Goal: Information Seeking & Learning: Find specific page/section

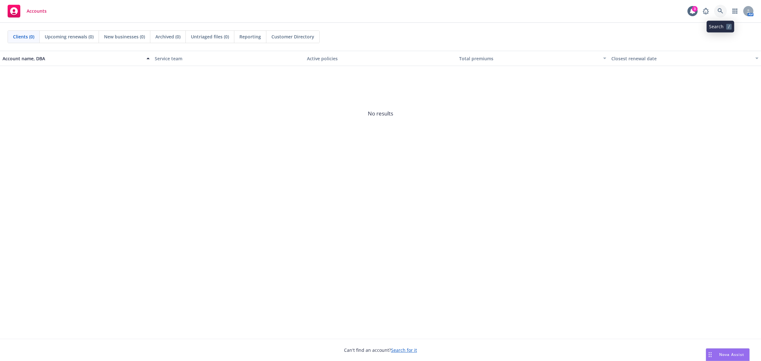
click at [723, 13] on icon at bounding box center [721, 11] width 6 height 6
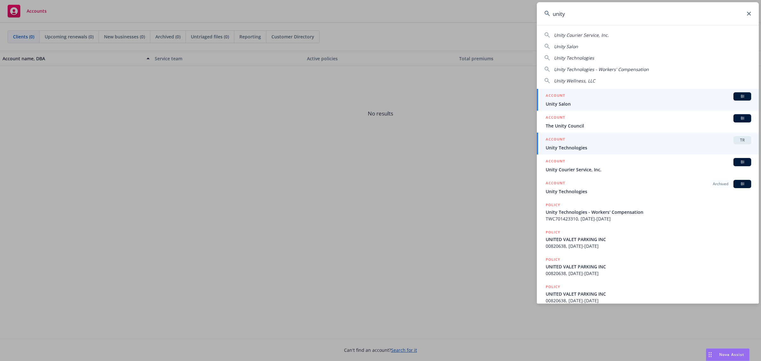
type input "unity"
click at [590, 145] on span "Unity Technologies" at bounding box center [648, 147] width 205 height 7
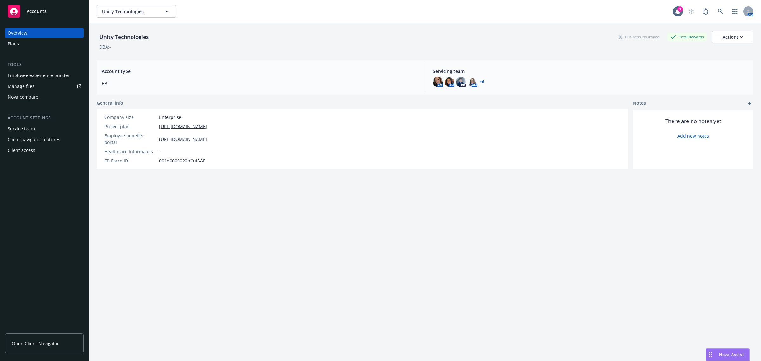
click at [41, 78] on div "Employee experience builder" at bounding box center [39, 75] width 62 height 10
click at [36, 89] on link "Manage files" at bounding box center [44, 86] width 79 height 10
click at [480, 80] on link "+ 6" at bounding box center [482, 82] width 4 height 4
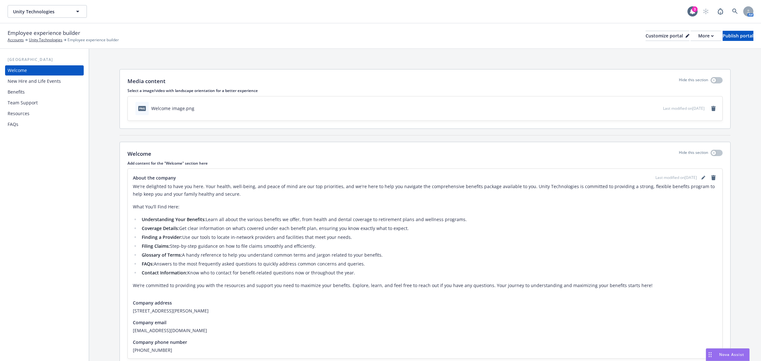
click at [21, 116] on div "Resources" at bounding box center [19, 113] width 22 height 10
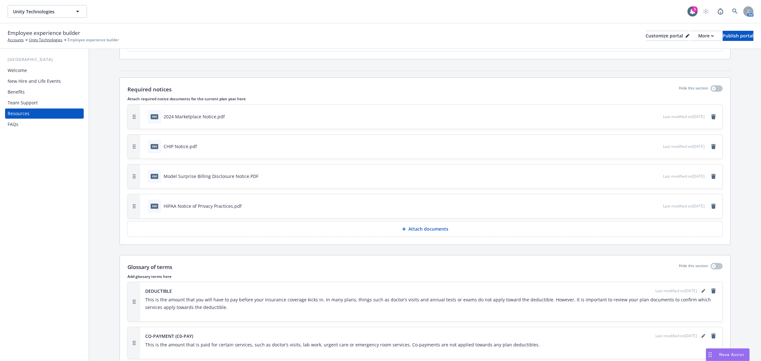
scroll to position [238, 0]
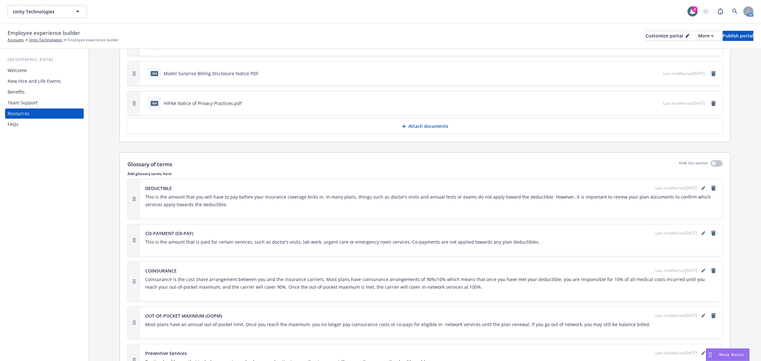
click at [26, 104] on div "Team Support" at bounding box center [23, 103] width 30 height 10
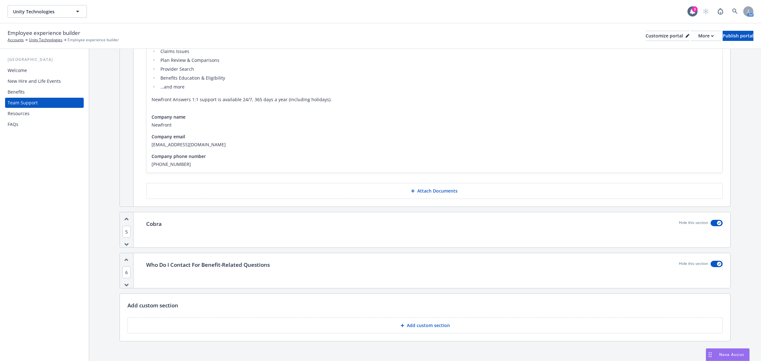
scroll to position [477, 0]
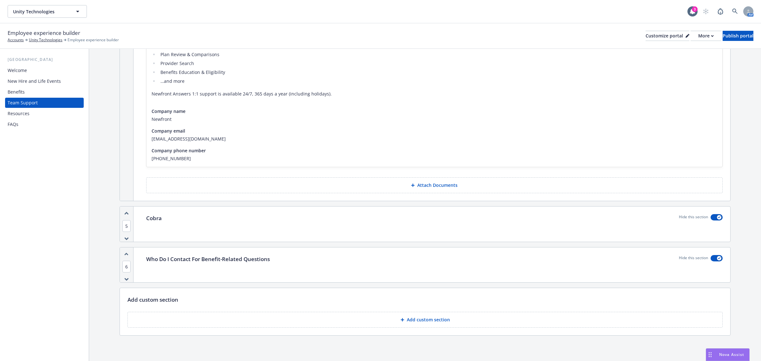
click at [33, 89] on div "Benefits" at bounding box center [45, 92] width 74 height 10
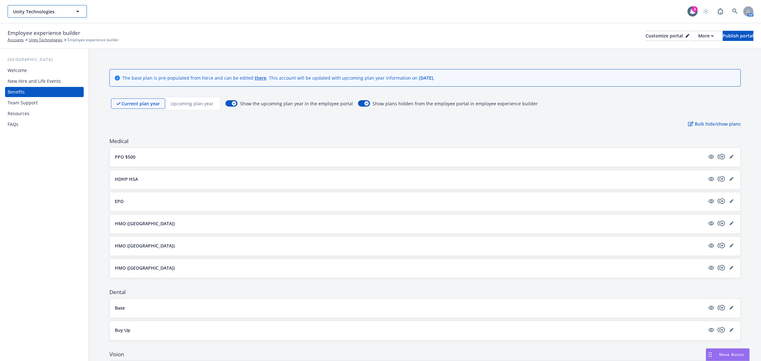
click at [62, 6] on button "Unity Technologies" at bounding box center [47, 11] width 79 height 13
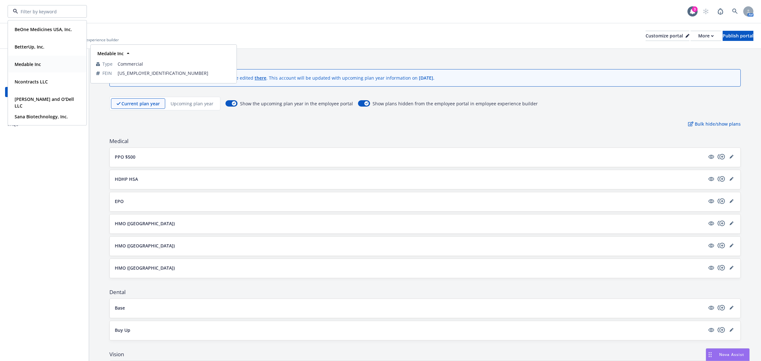
click at [35, 68] on div "Medable Inc" at bounding box center [27, 64] width 30 height 9
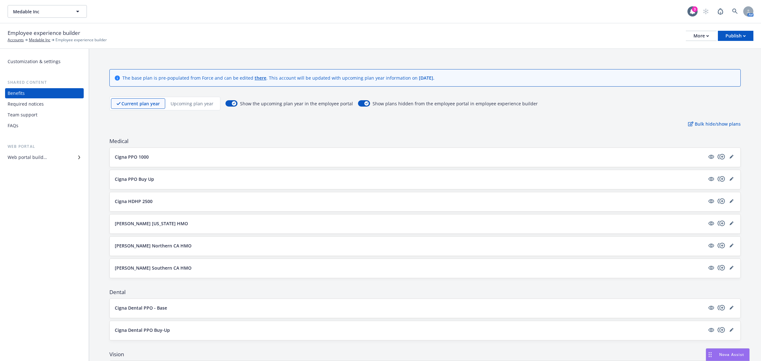
click at [43, 103] on div "Required notices" at bounding box center [45, 104] width 74 height 10
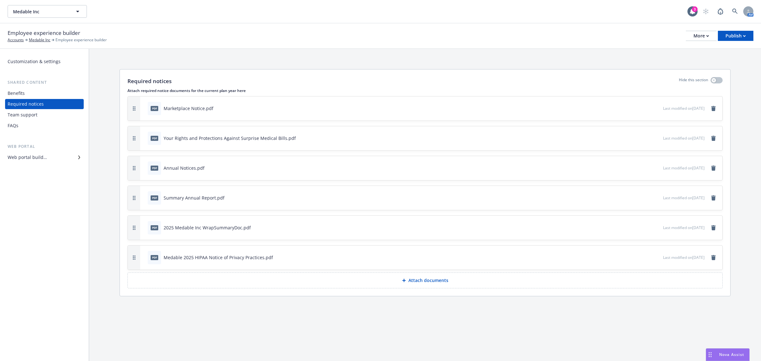
click at [654, 197] on icon "preview file" at bounding box center [657, 197] width 6 height 4
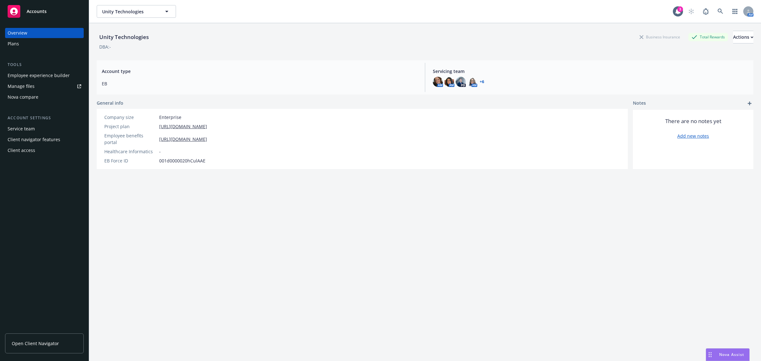
click at [28, 43] on div "Plans" at bounding box center [45, 44] width 74 height 10
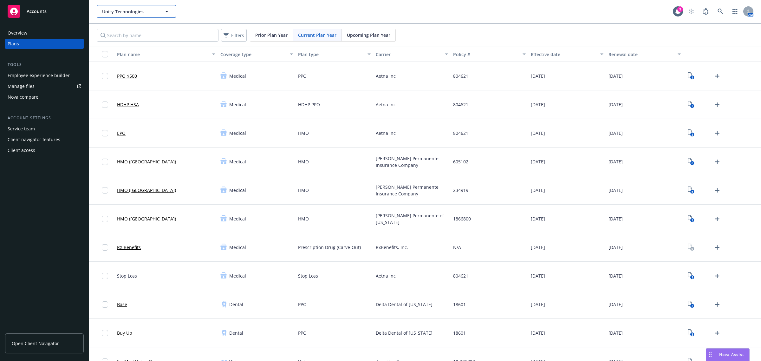
click at [141, 11] on span "Unity Technologies" at bounding box center [129, 11] width 55 height 7
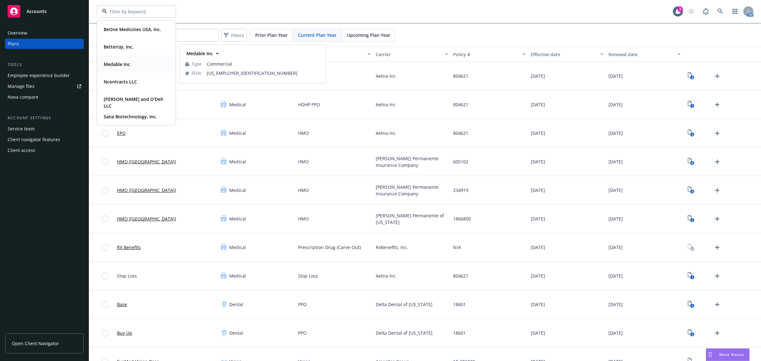
click at [120, 64] on strong "Medable Inc" at bounding box center [117, 64] width 26 height 6
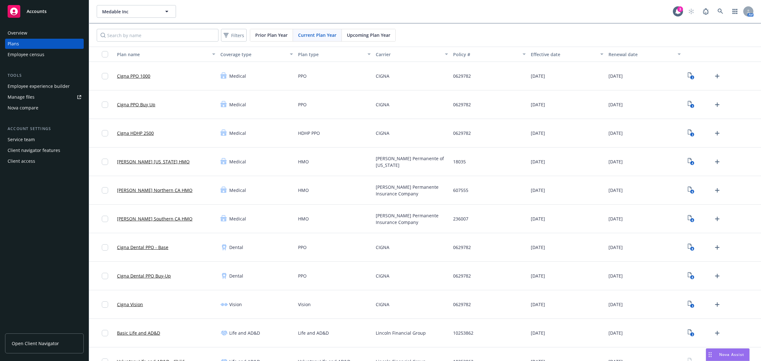
click at [26, 95] on div "Manage files" at bounding box center [21, 97] width 27 height 10
click at [121, 13] on span "Medable Inc" at bounding box center [129, 11] width 55 height 7
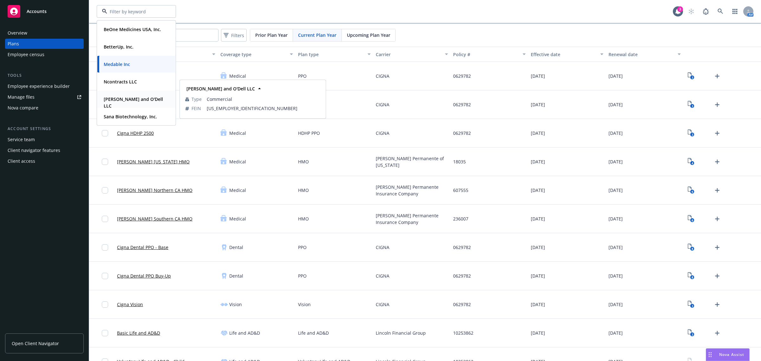
click at [133, 97] on strong "Pereira and O'Dell LLC" at bounding box center [133, 102] width 59 height 13
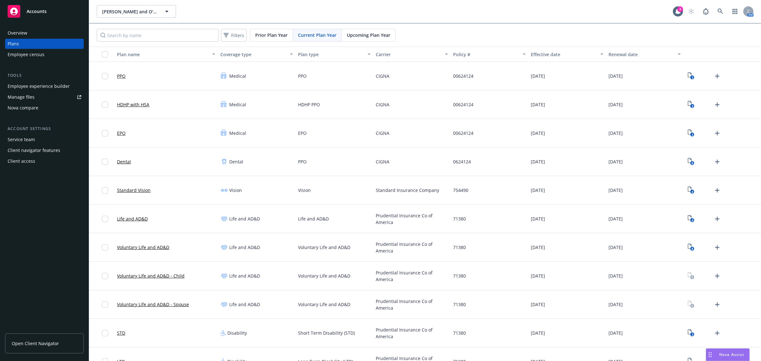
click at [56, 343] on span "Open Client Navigator" at bounding box center [35, 343] width 47 height 7
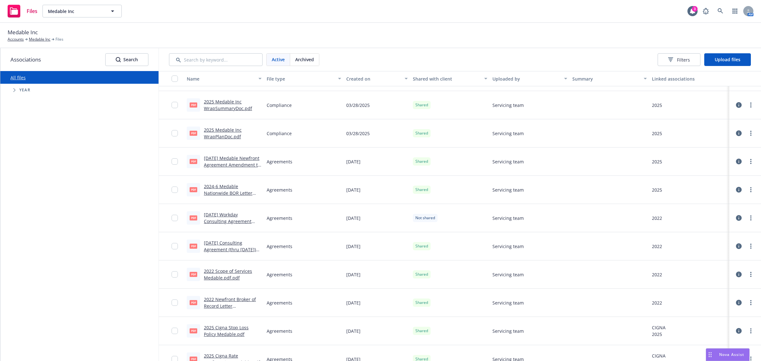
scroll to position [119, 0]
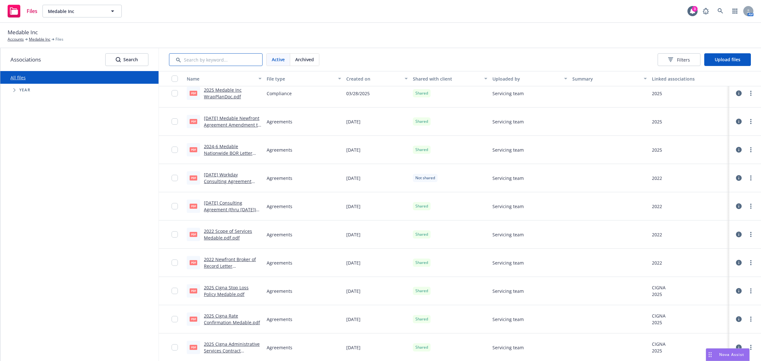
click at [221, 61] on input "Search by keyword..." at bounding box center [216, 59] width 94 height 13
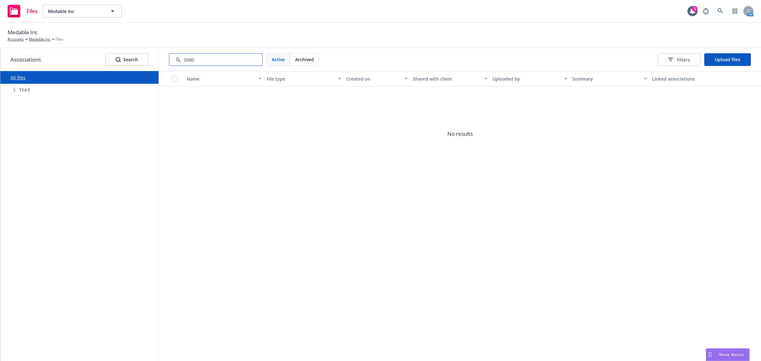
type input "5500"
click at [305, 59] on span "Archived" at bounding box center [304, 59] width 19 height 7
click at [274, 63] on div "Active" at bounding box center [278, 60] width 23 height 12
click at [26, 90] on span "Year" at bounding box center [24, 90] width 11 height 4
click at [46, 39] on link "Medable Inc" at bounding box center [40, 39] width 22 height 6
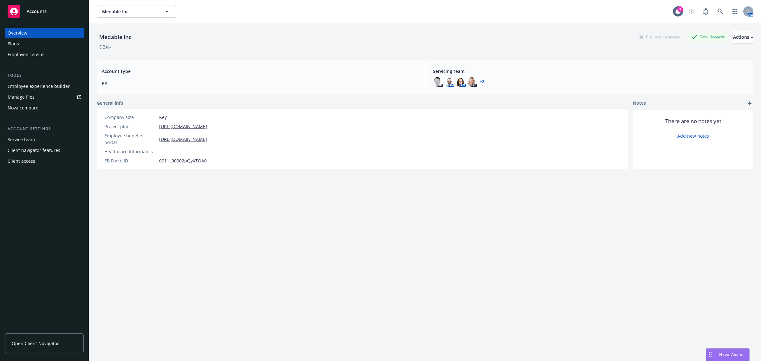
click at [42, 86] on div "Employee experience builder" at bounding box center [39, 86] width 62 height 10
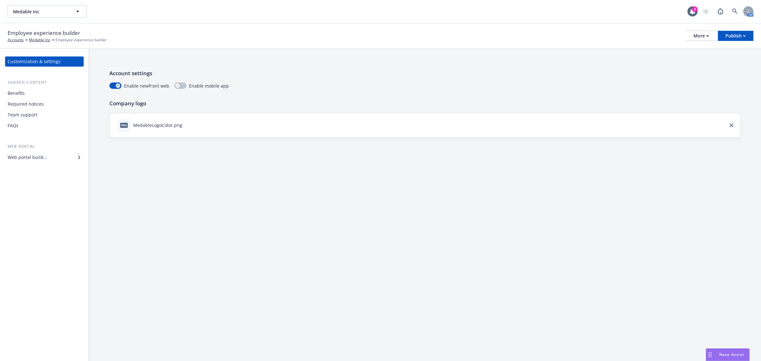
click at [30, 103] on div "Required notices" at bounding box center [26, 104] width 36 height 10
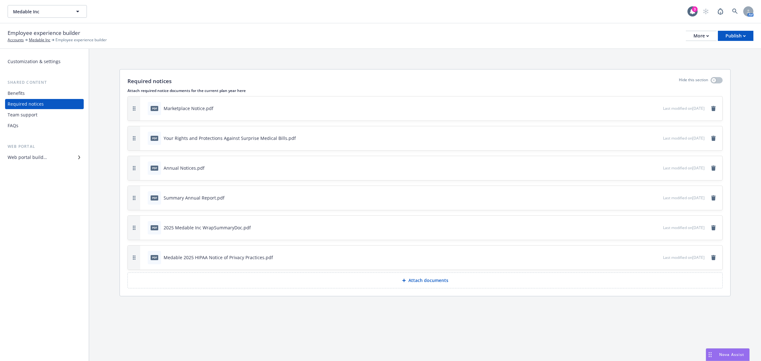
click at [24, 112] on div "Team support" at bounding box center [23, 115] width 30 height 10
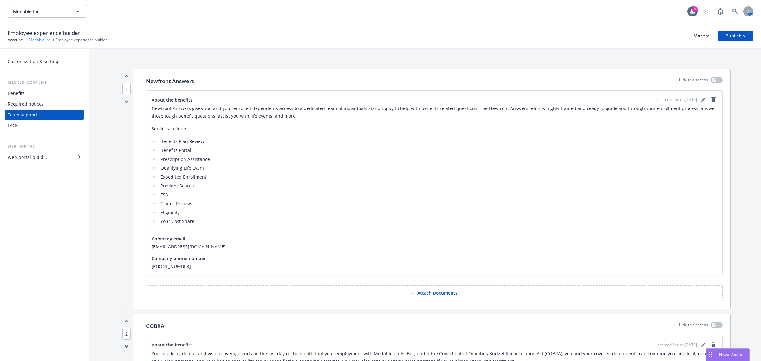
click at [43, 41] on link "Medable Inc" at bounding box center [40, 40] width 22 height 6
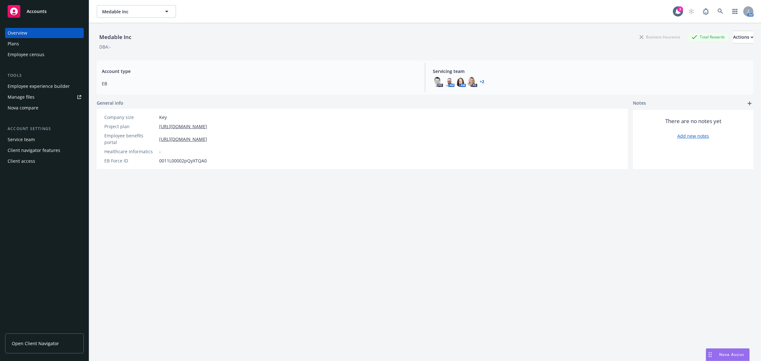
click at [50, 345] on span "Open Client Navigator" at bounding box center [35, 343] width 47 height 7
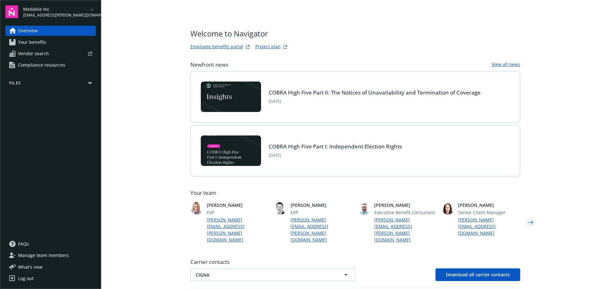
click at [527, 216] on icon "Next" at bounding box center [530, 222] width 10 height 13
click at [33, 63] on span "Compliance resources" at bounding box center [41, 65] width 47 height 10
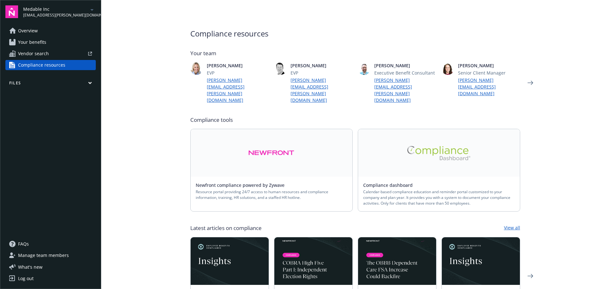
click at [87, 85] on button "Files" at bounding box center [50, 84] width 90 height 8
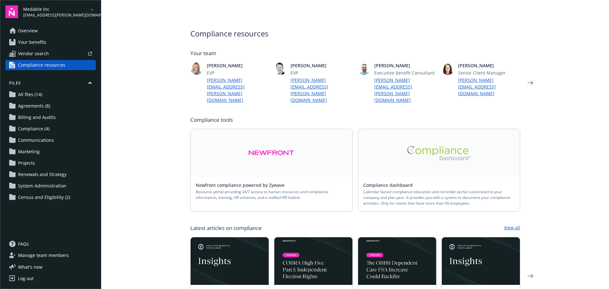
click at [37, 92] on span "All files (14)" at bounding box center [30, 94] width 24 height 10
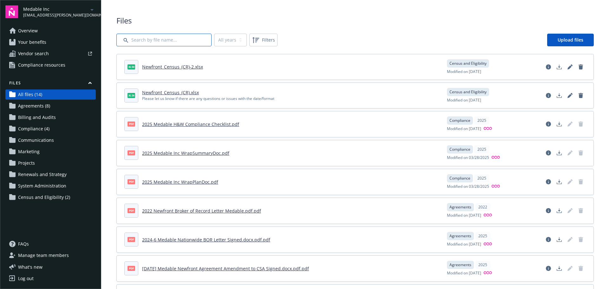
click at [182, 40] on input "Search by file name..." at bounding box center [163, 40] width 95 height 13
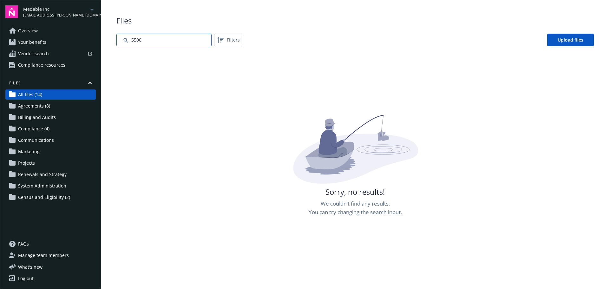
click at [183, 45] on input "Search by file name..." at bounding box center [163, 40] width 95 height 13
type input "550"
click at [90, 82] on icon "button" at bounding box center [89, 83] width 3 height 2
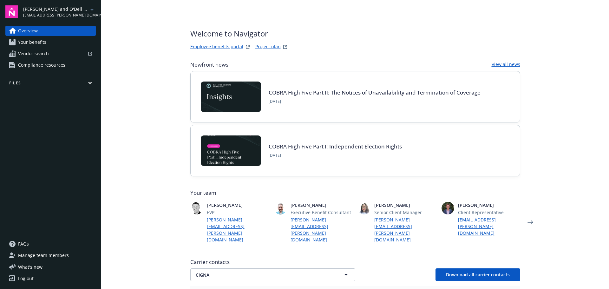
click at [47, 61] on span "Compliance resources" at bounding box center [41, 65] width 47 height 10
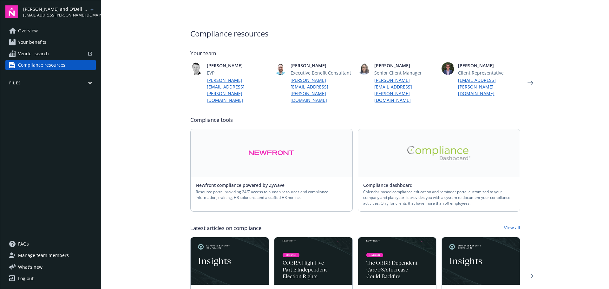
click at [85, 83] on button "Files" at bounding box center [50, 84] width 90 height 8
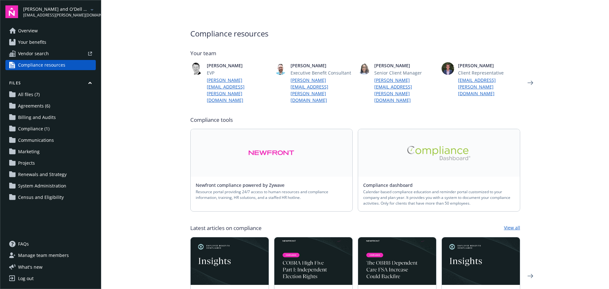
click at [31, 92] on span "All files (7)" at bounding box center [29, 94] width 22 height 10
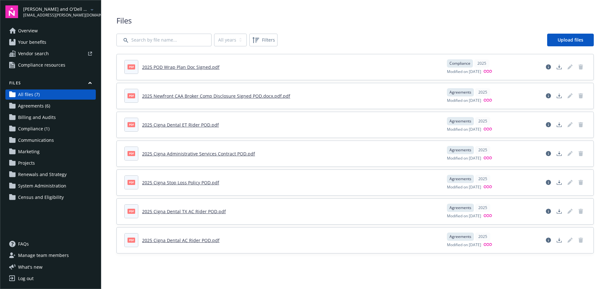
click at [39, 126] on span "Compliance (1)" at bounding box center [33, 129] width 31 height 10
